Goal: Transaction & Acquisition: Purchase product/service

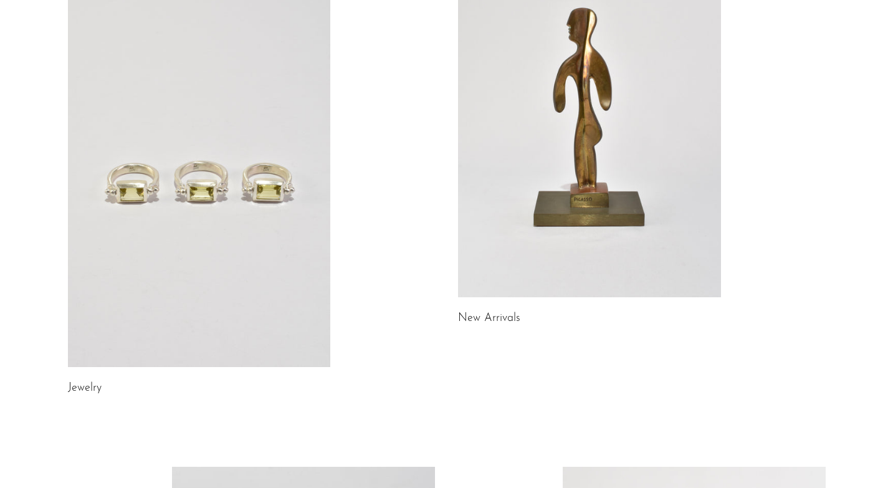
scroll to position [69, 0]
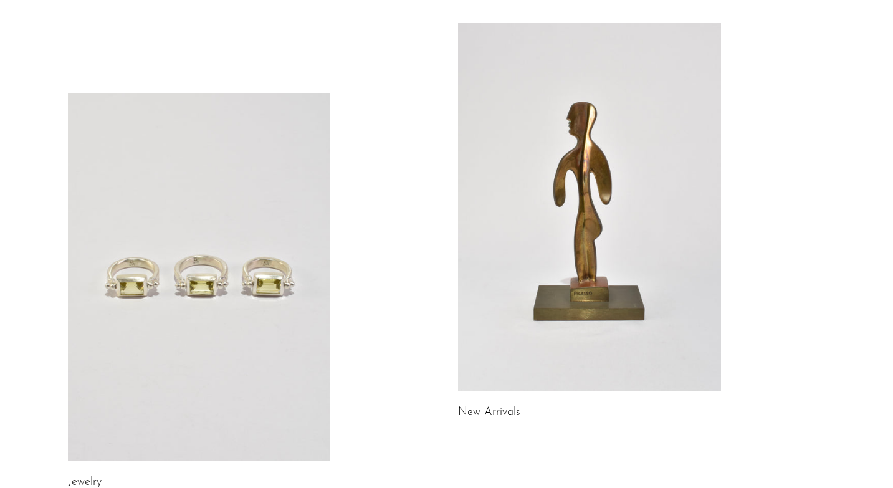
click at [578, 243] on link at bounding box center [589, 207] width 263 height 368
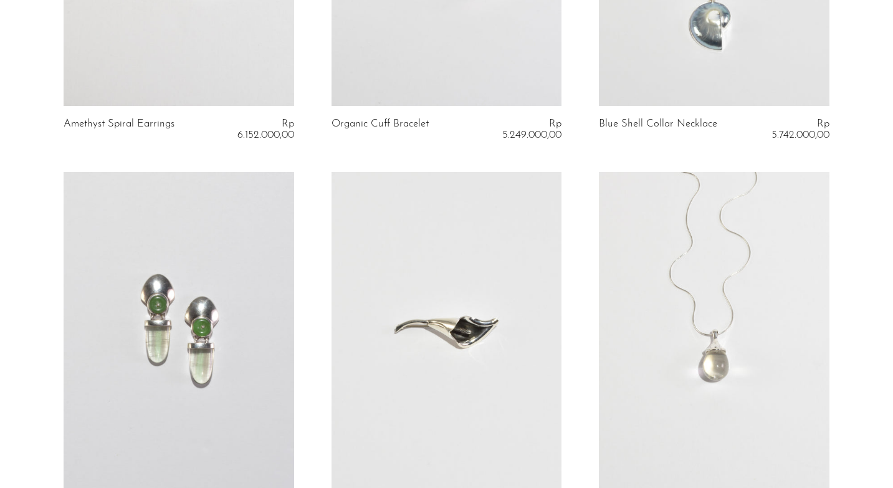
scroll to position [110, 0]
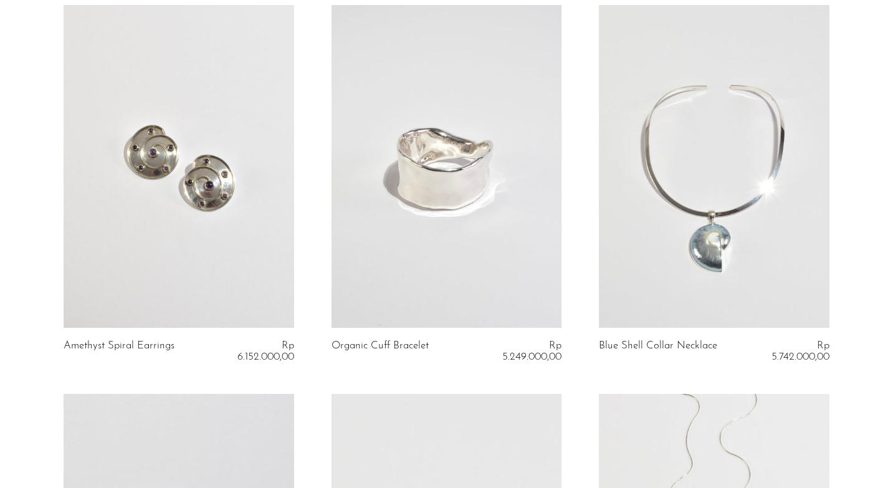
click at [445, 202] on link at bounding box center [446, 166] width 231 height 323
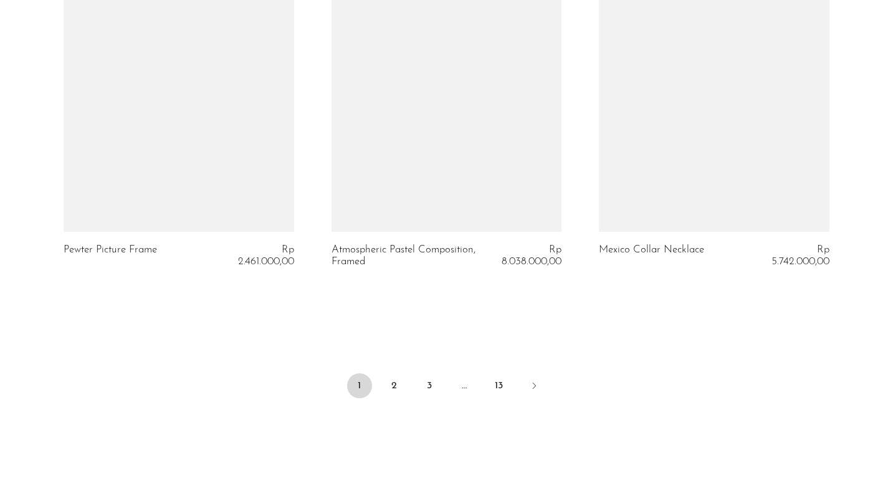
scroll to position [4487, 0]
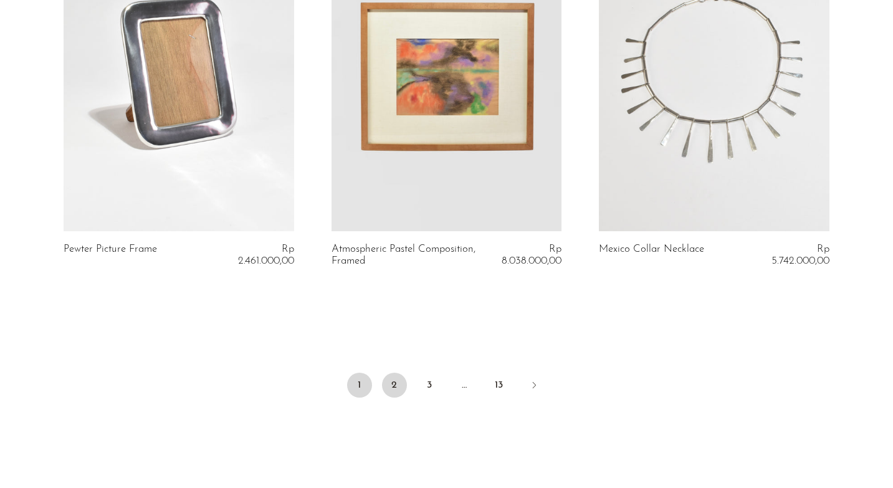
click at [397, 384] on link "2" at bounding box center [394, 385] width 25 height 25
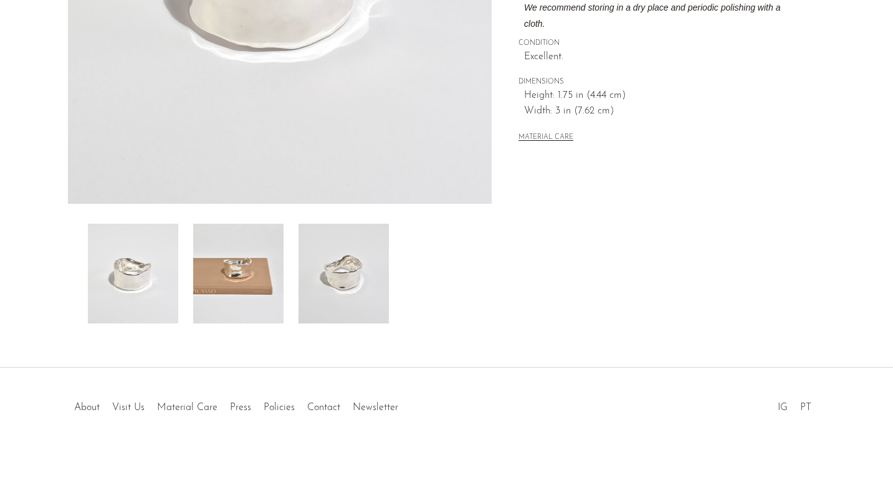
scroll to position [323, 0]
click at [261, 297] on img at bounding box center [238, 271] width 90 height 100
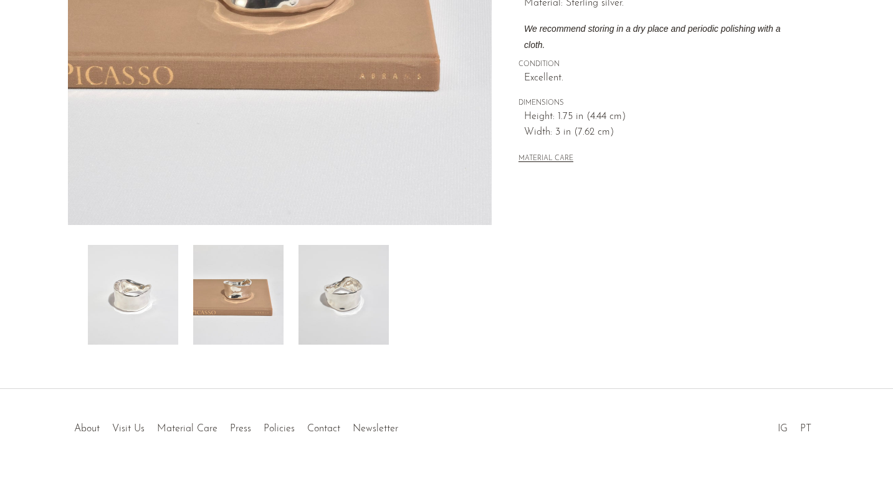
scroll to position [310, 0]
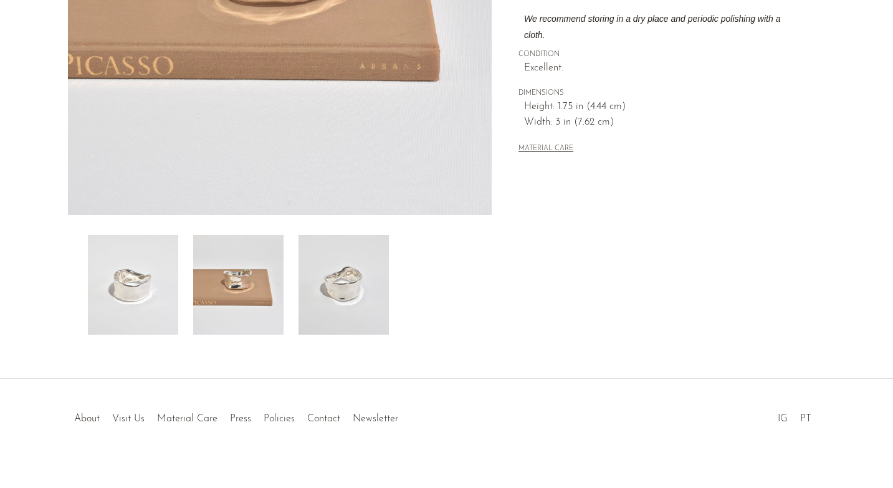
click at [269, 298] on img at bounding box center [238, 285] width 90 height 100
click at [345, 297] on img at bounding box center [343, 285] width 90 height 100
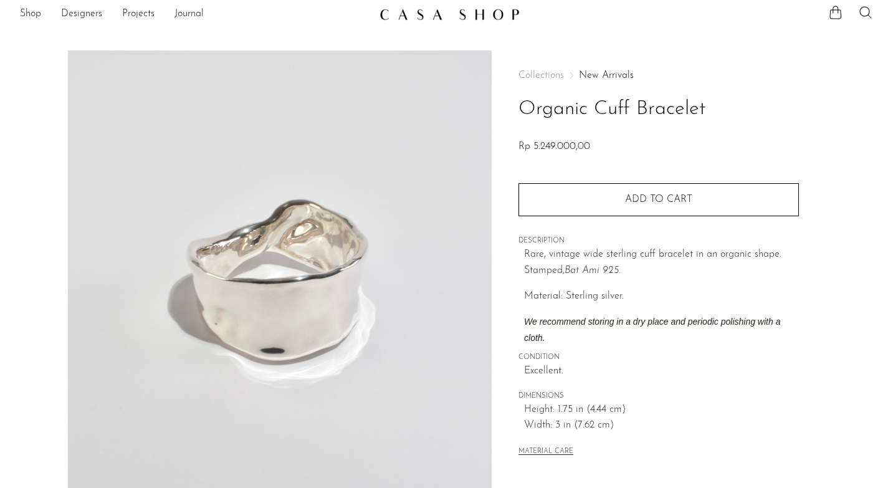
scroll to position [0, 0]
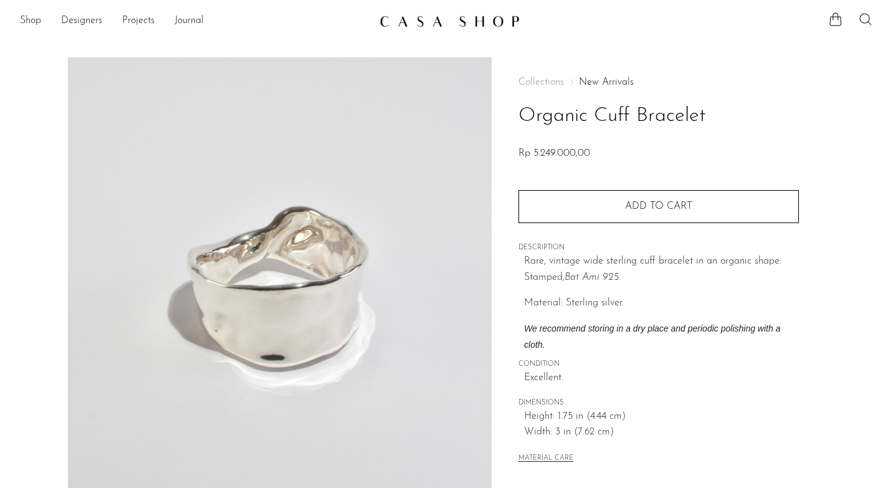
click at [866, 14] on icon at bounding box center [865, 19] width 15 height 15
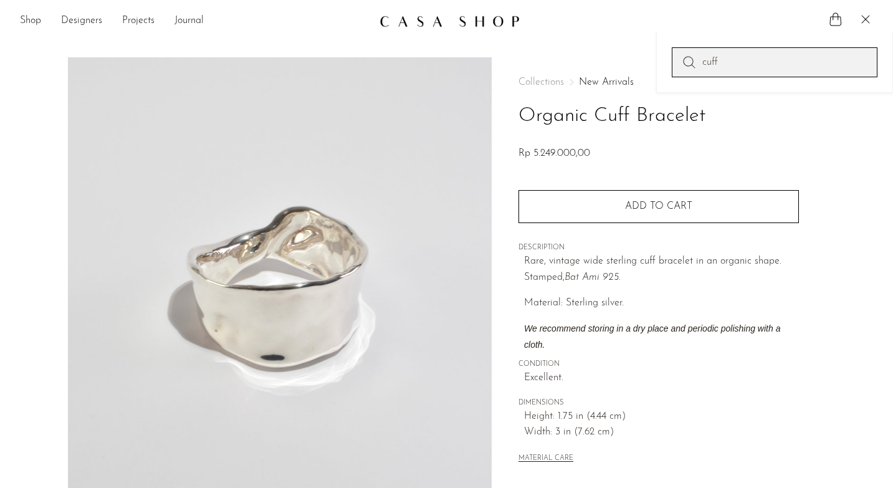
type input "cuff"
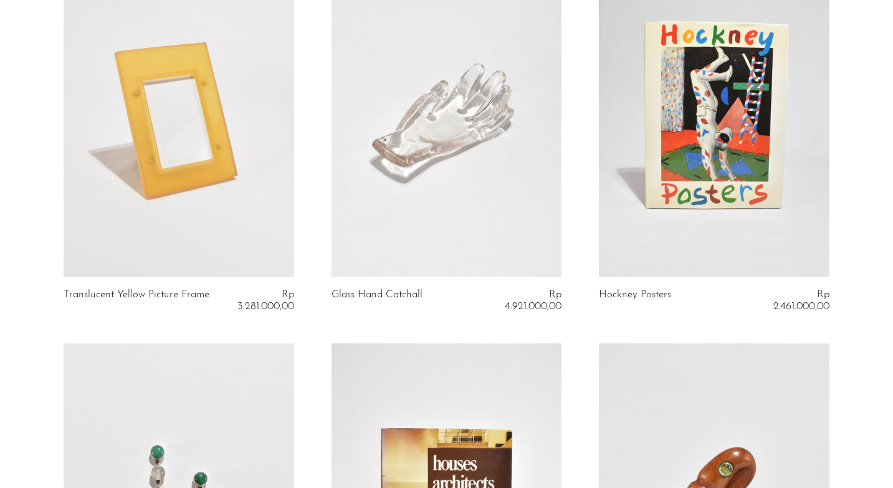
scroll to position [2101, 0]
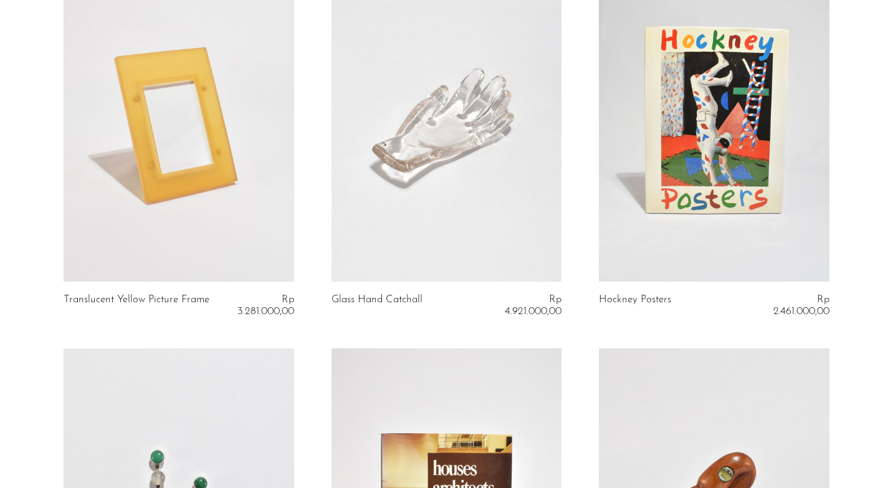
click at [693, 184] on link at bounding box center [714, 120] width 231 height 323
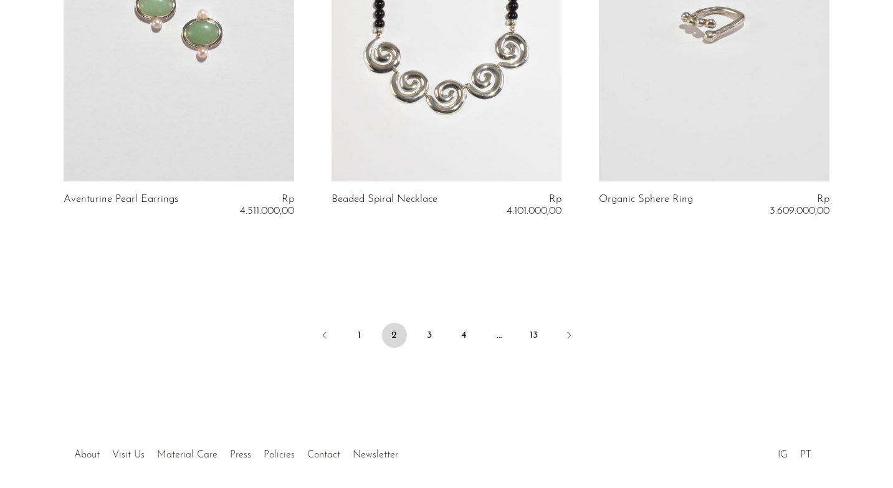
scroll to position [4587, 0]
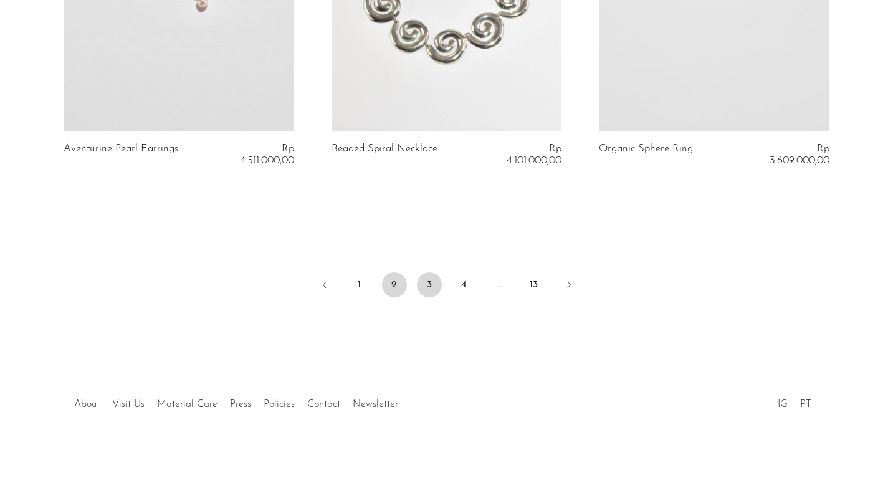
click at [434, 280] on link "3" at bounding box center [429, 284] width 25 height 25
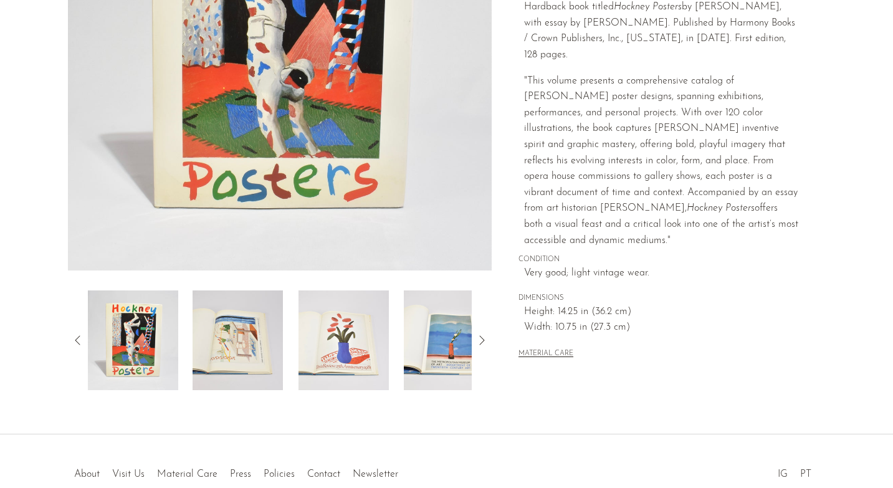
scroll to position [255, 0]
click at [478, 343] on icon at bounding box center [481, 339] width 15 height 15
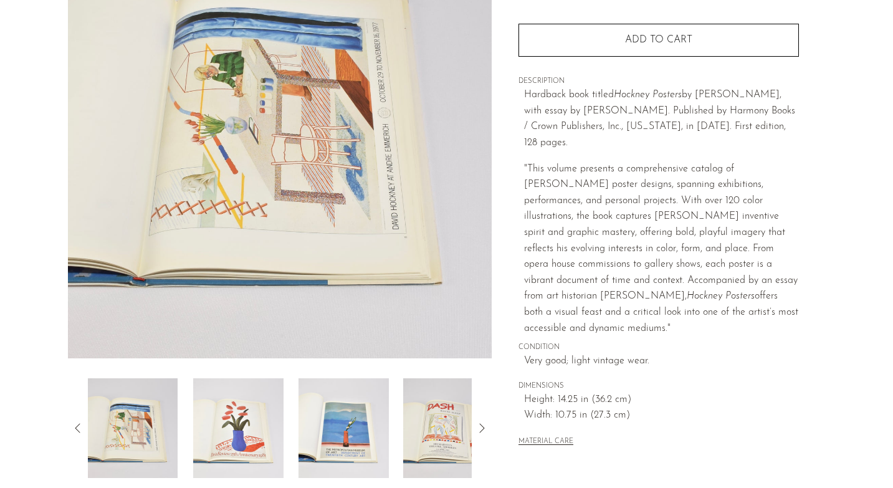
scroll to position [157, 0]
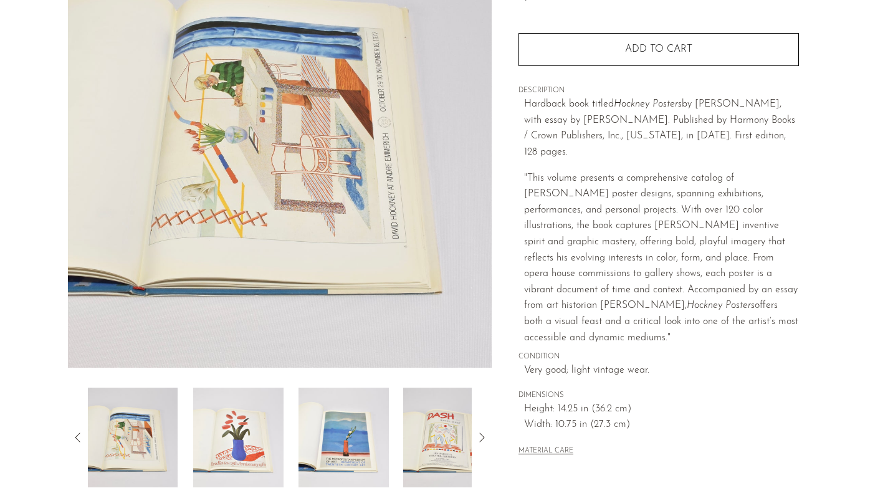
click at [482, 431] on icon at bounding box center [481, 437] width 15 height 15
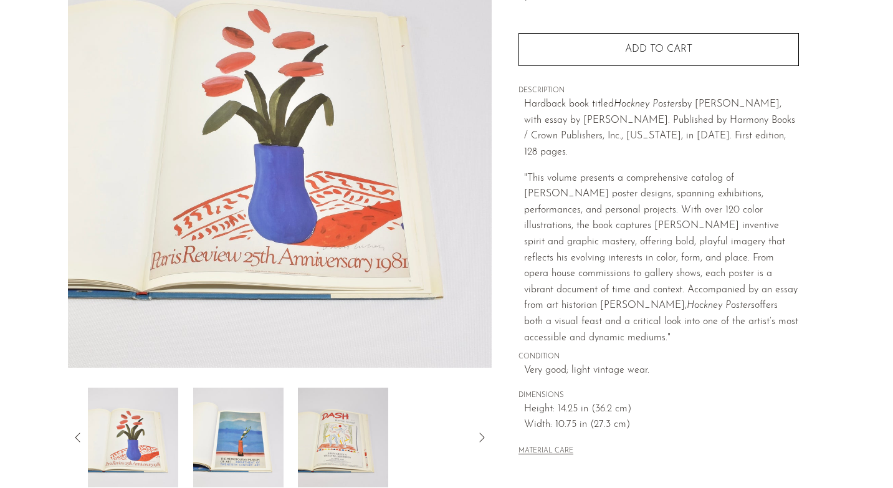
click at [482, 431] on icon at bounding box center [481, 437] width 15 height 15
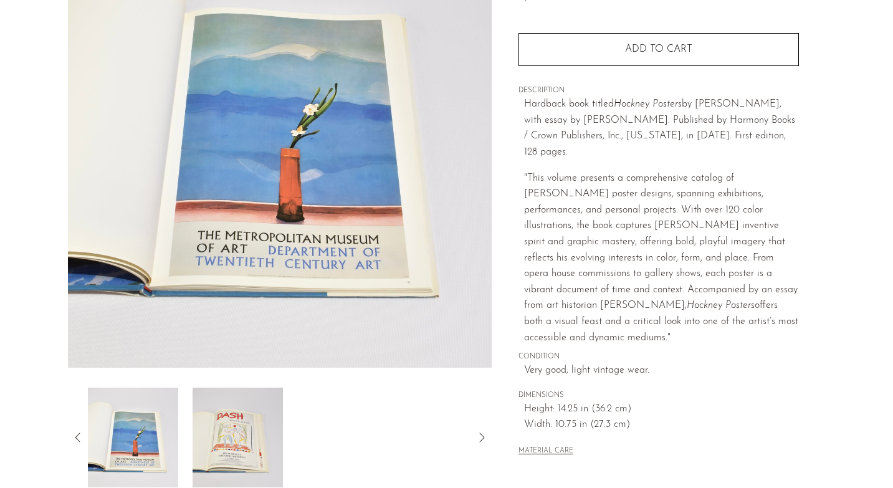
click at [482, 431] on icon at bounding box center [481, 437] width 15 height 15
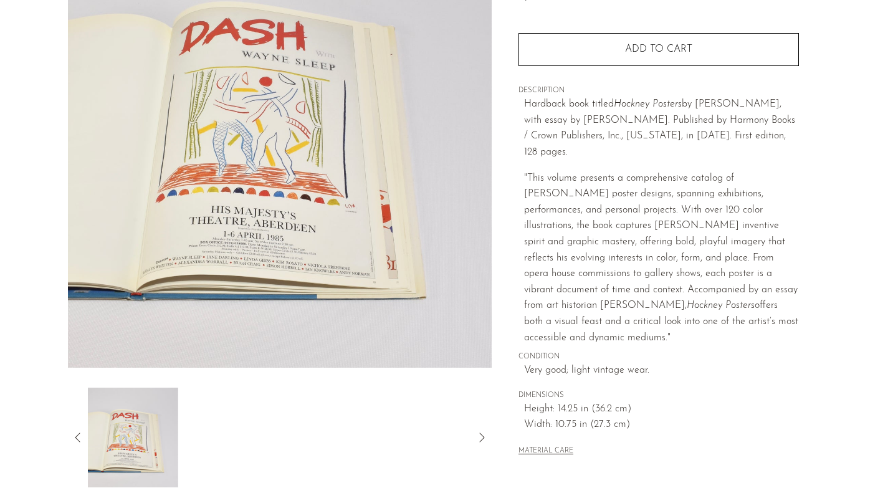
click at [482, 431] on icon at bounding box center [481, 437] width 15 height 15
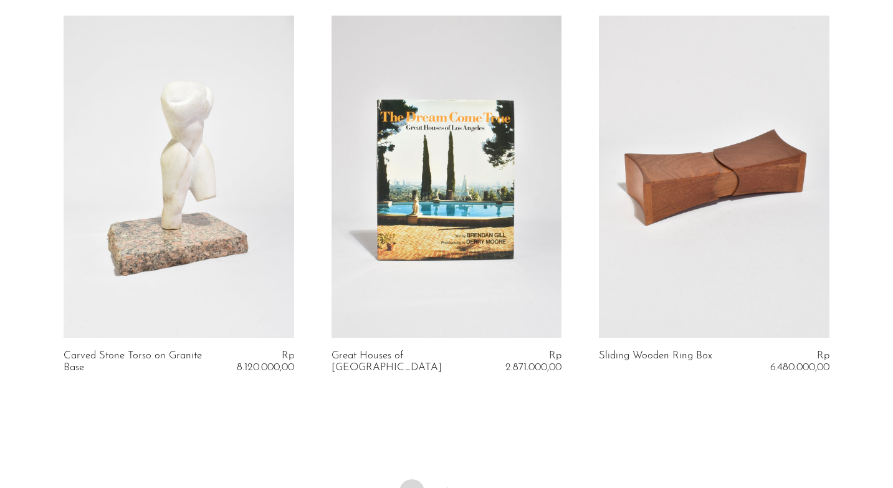
scroll to position [4587, 0]
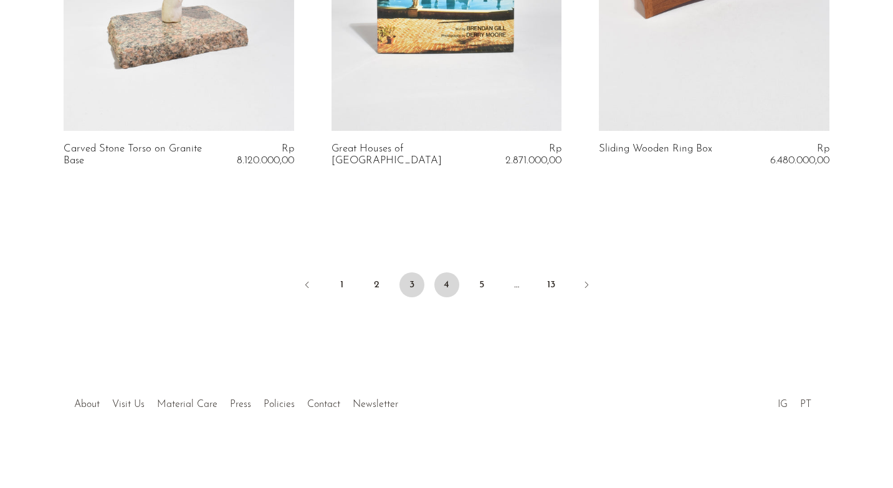
click at [448, 285] on link "4" at bounding box center [446, 284] width 25 height 25
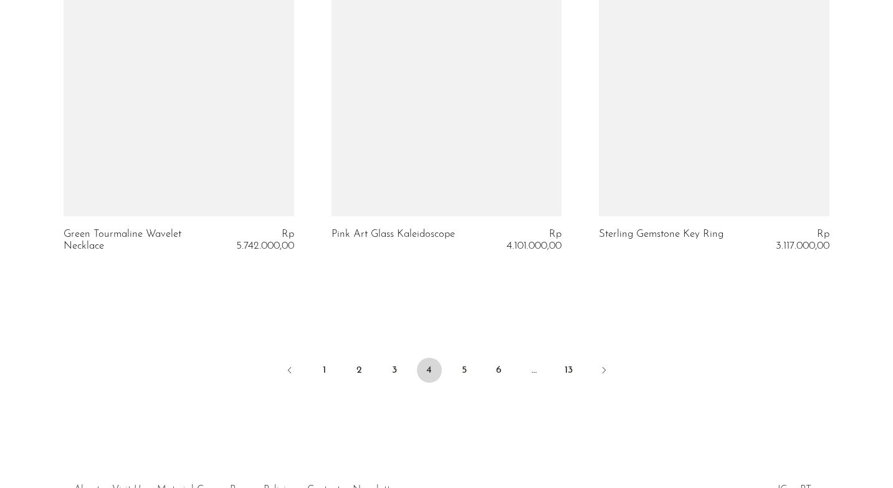
scroll to position [4501, 0]
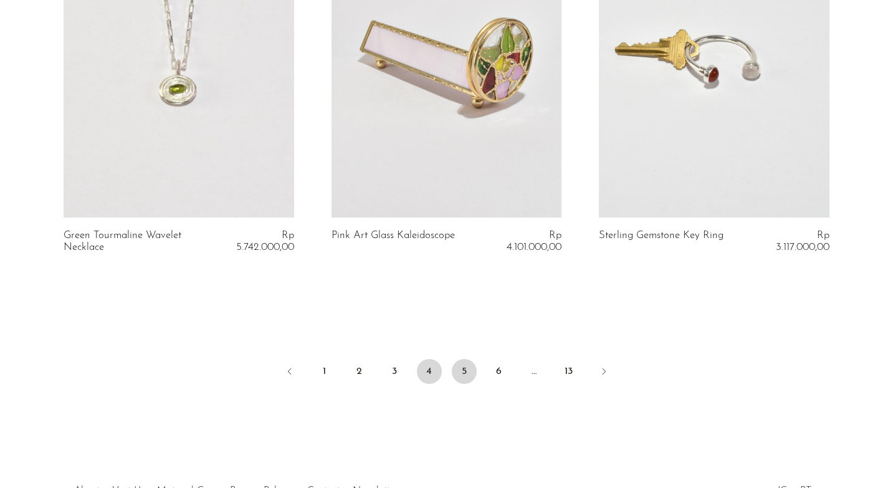
click at [465, 372] on link "5" at bounding box center [464, 371] width 25 height 25
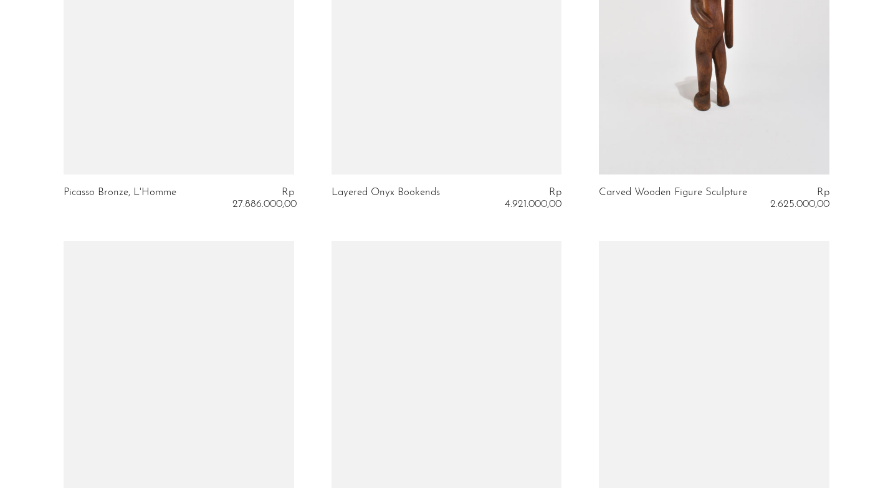
scroll to position [3227, 0]
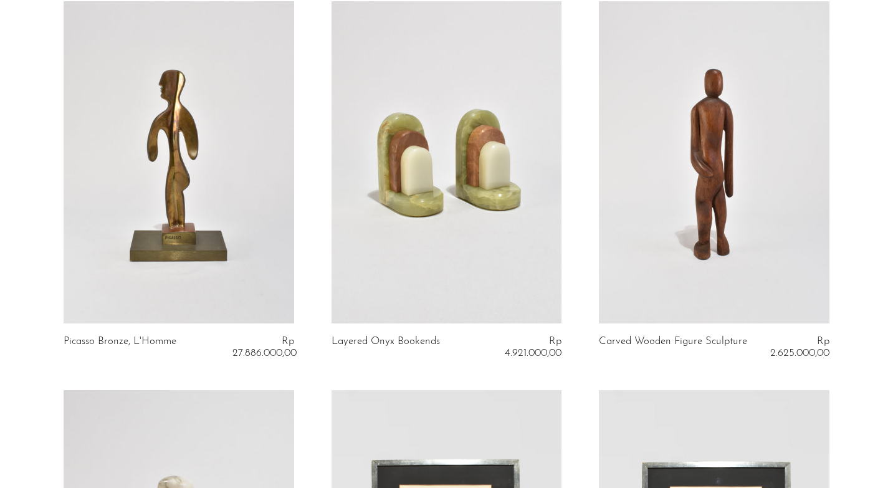
click at [183, 217] on link at bounding box center [179, 162] width 231 height 323
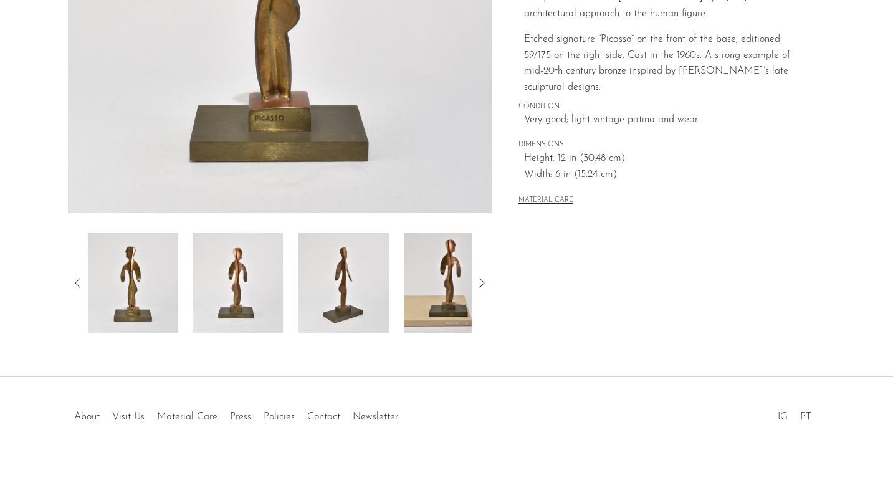
scroll to position [323, 0]
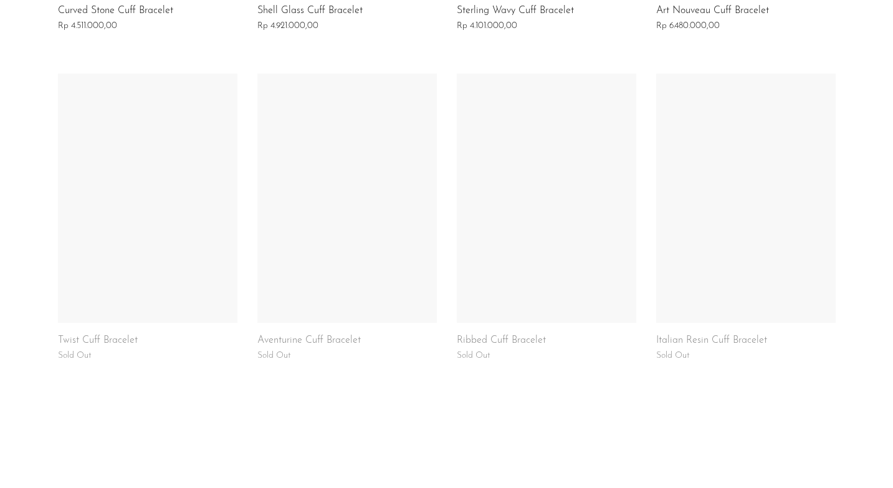
scroll to position [883, 0]
